Goal: Task Accomplishment & Management: Use online tool/utility

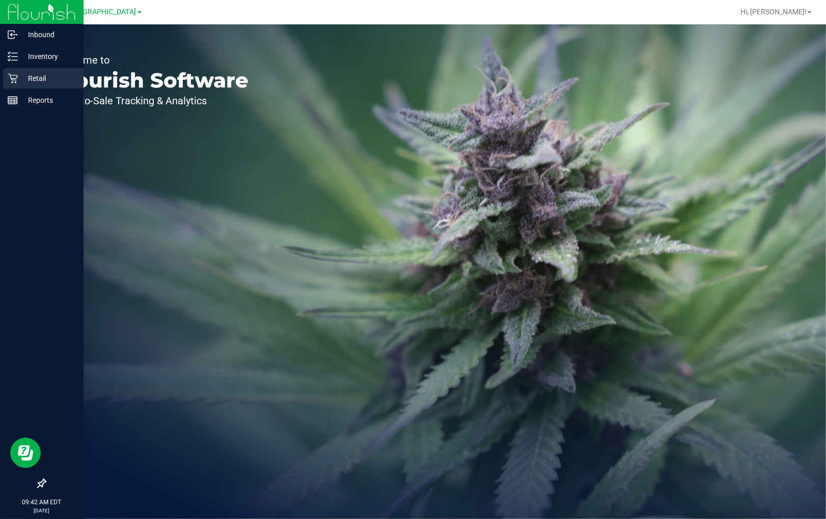
click at [29, 77] on p "Retail" at bounding box center [48, 78] width 61 height 12
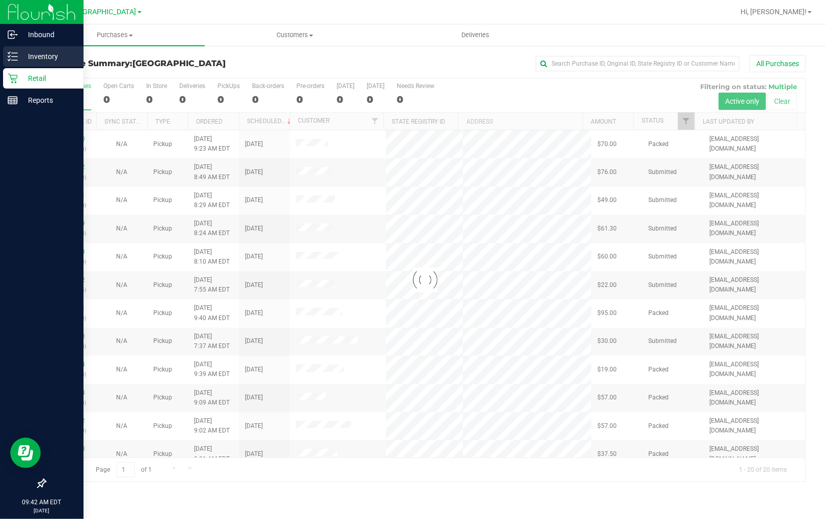
click at [15, 56] on line at bounding box center [15, 56] width 6 height 0
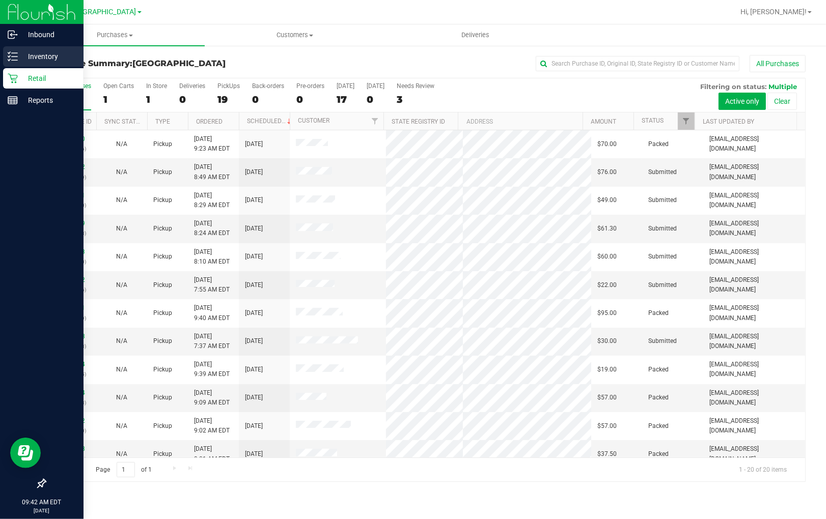
click at [37, 55] on p "Inventory" at bounding box center [48, 56] width 61 height 12
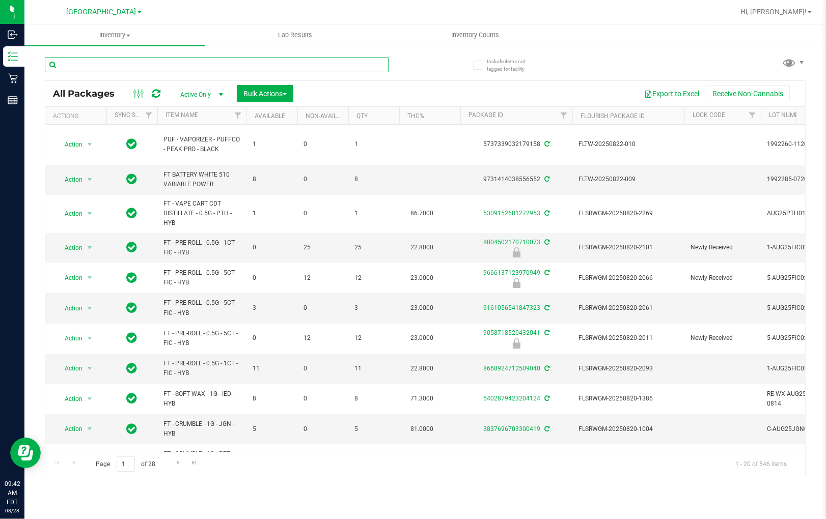
click at [187, 63] on input "text" at bounding box center [217, 64] width 344 height 15
type input "dda"
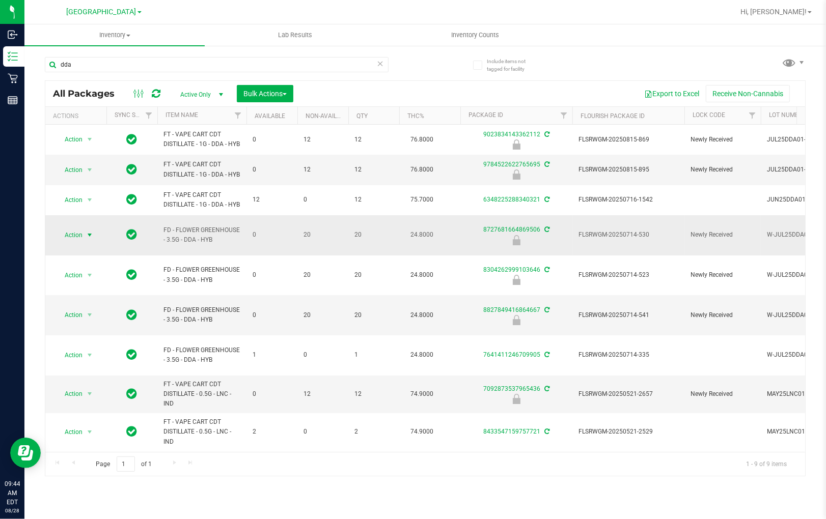
click at [88, 239] on span "select" at bounding box center [90, 235] width 8 height 8
click at [87, 380] on li "Unlock package" at bounding box center [88, 374] width 65 height 15
click at [791, 8] on span "Hi, [PERSON_NAME]!" at bounding box center [773, 12] width 66 height 8
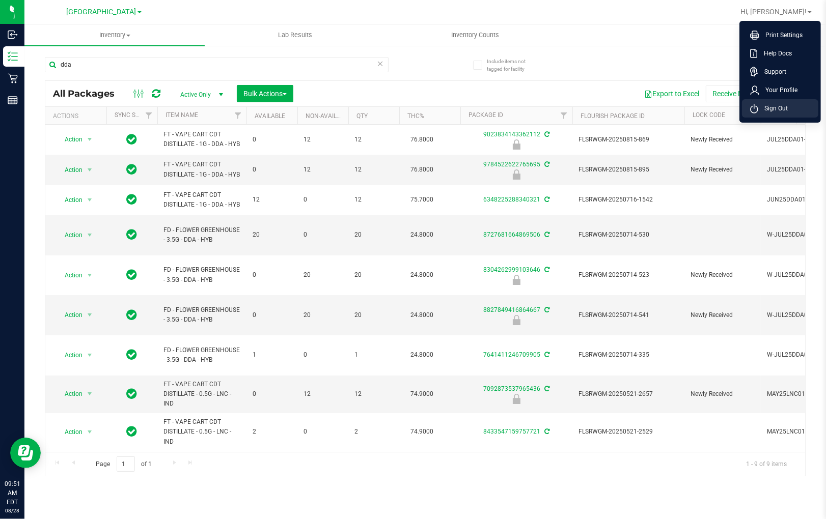
click at [784, 108] on span "Sign Out" at bounding box center [773, 108] width 30 height 10
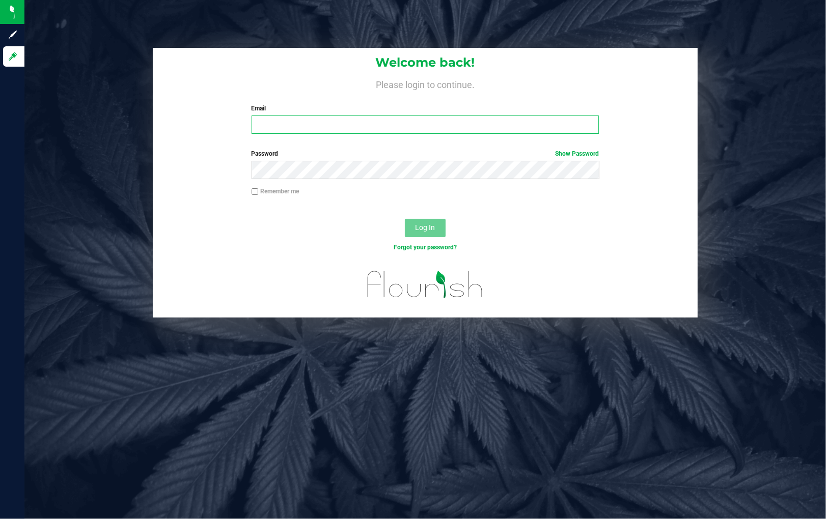
click at [401, 128] on input "Email" at bounding box center [425, 125] width 348 height 18
type input "[EMAIL_ADDRESS][DOMAIN_NAME]"
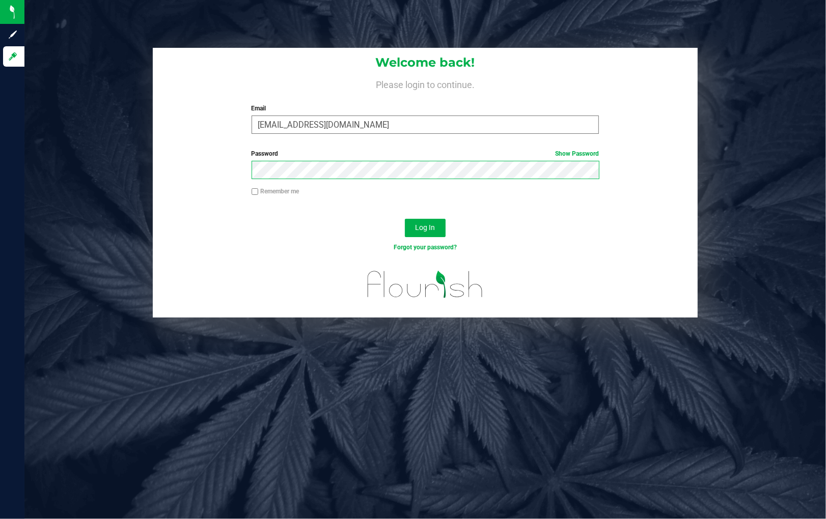
click at [405, 219] on button "Log In" at bounding box center [425, 228] width 41 height 18
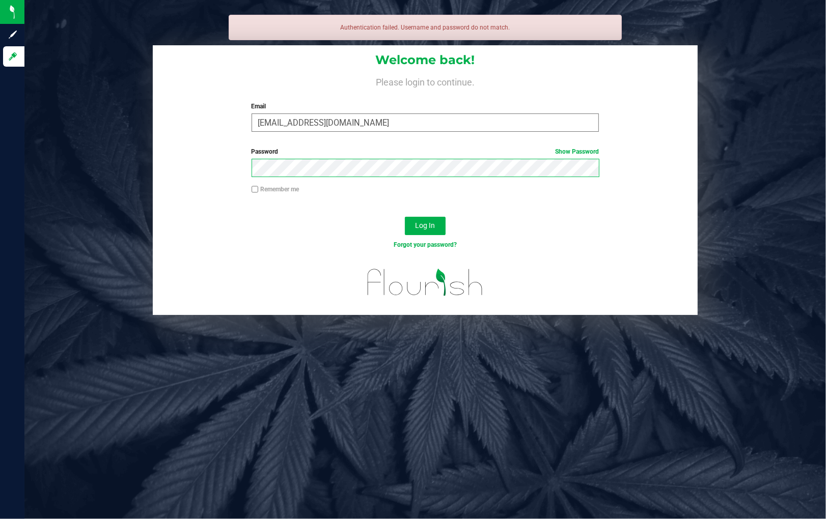
click at [405, 217] on button "Log In" at bounding box center [425, 226] width 41 height 18
